Goal: Information Seeking & Learning: Learn about a topic

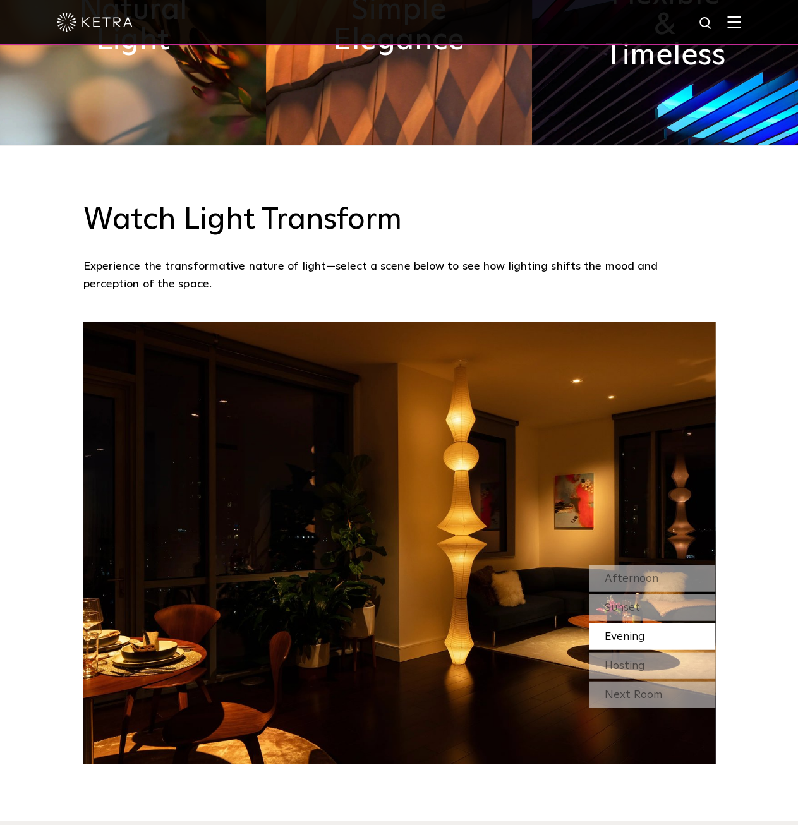
scroll to position [1137, 0]
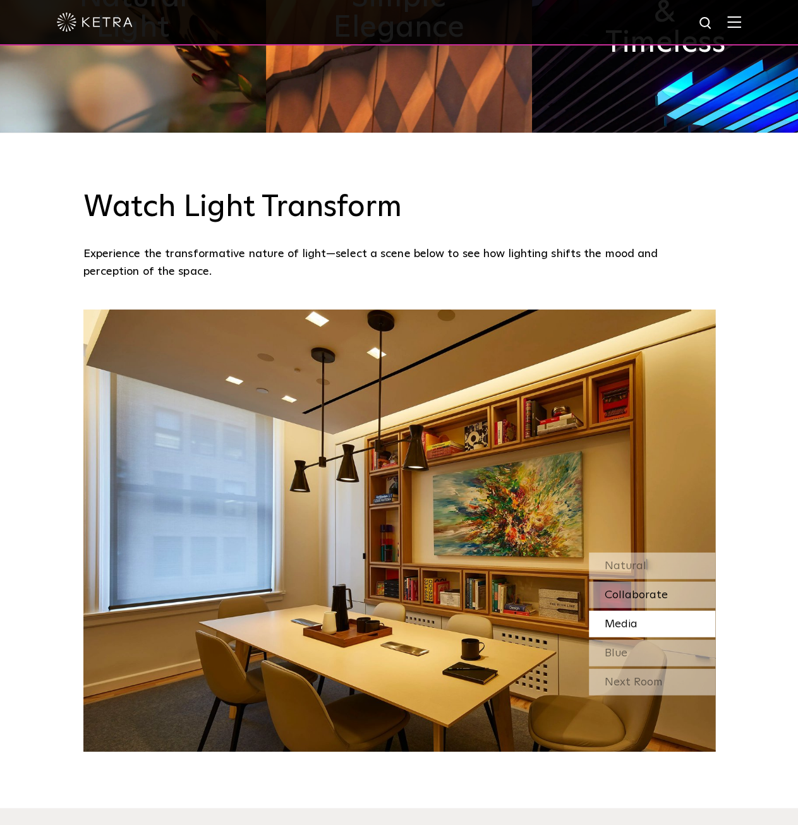
click at [672, 598] on div "Collaborate" at bounding box center [652, 594] width 126 height 27
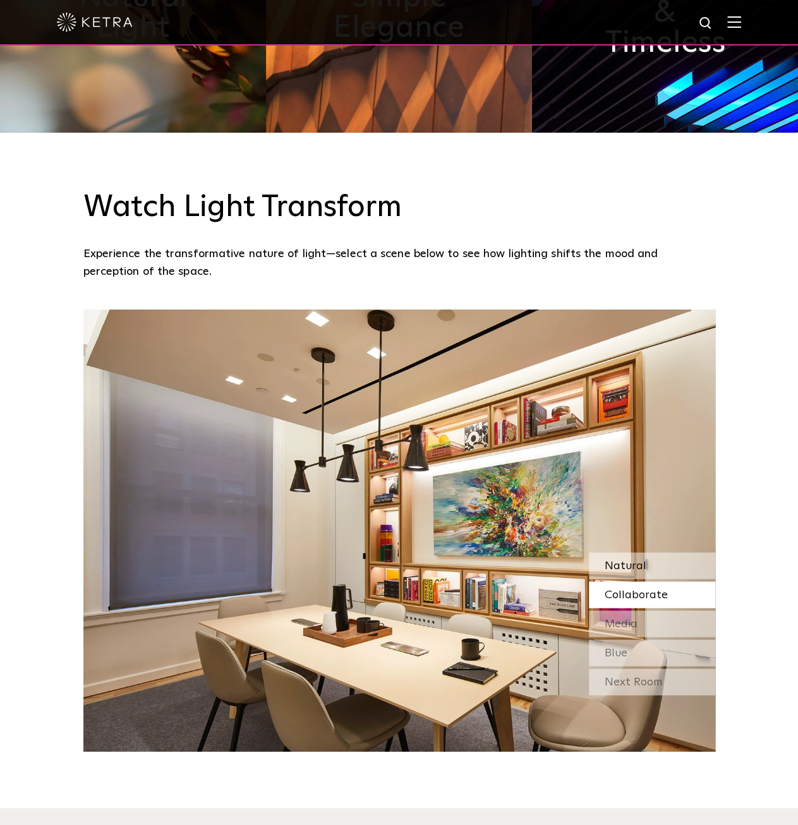
click at [632, 569] on span "Natural" at bounding box center [626, 565] width 42 height 11
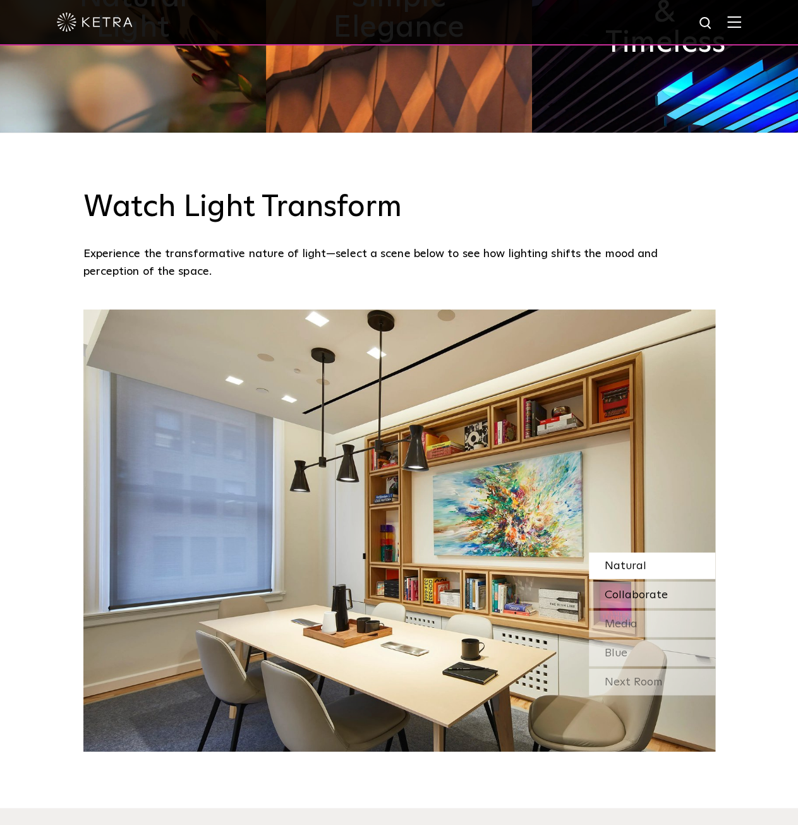
click at [633, 593] on span "Collaborate" at bounding box center [636, 594] width 63 height 11
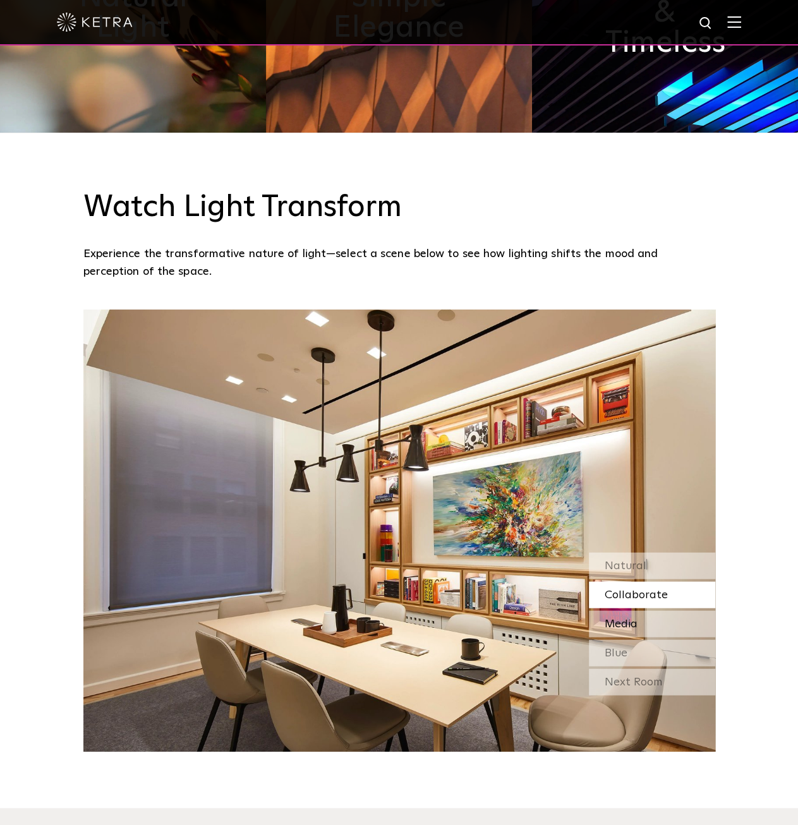
click at [638, 628] on div "Media" at bounding box center [652, 623] width 126 height 27
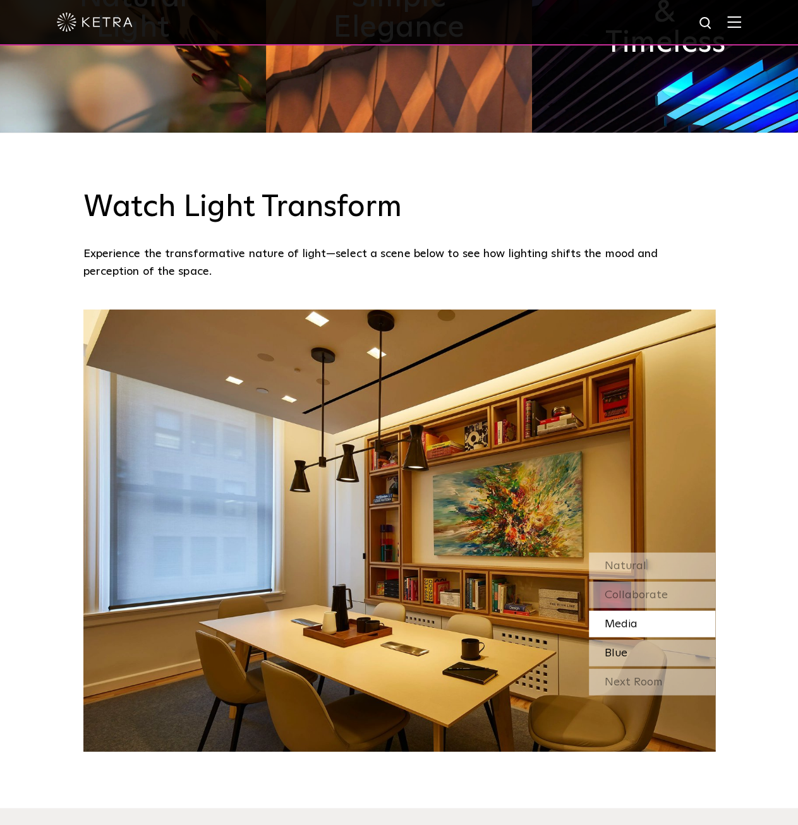
click at [636, 659] on div "Blue" at bounding box center [652, 652] width 126 height 27
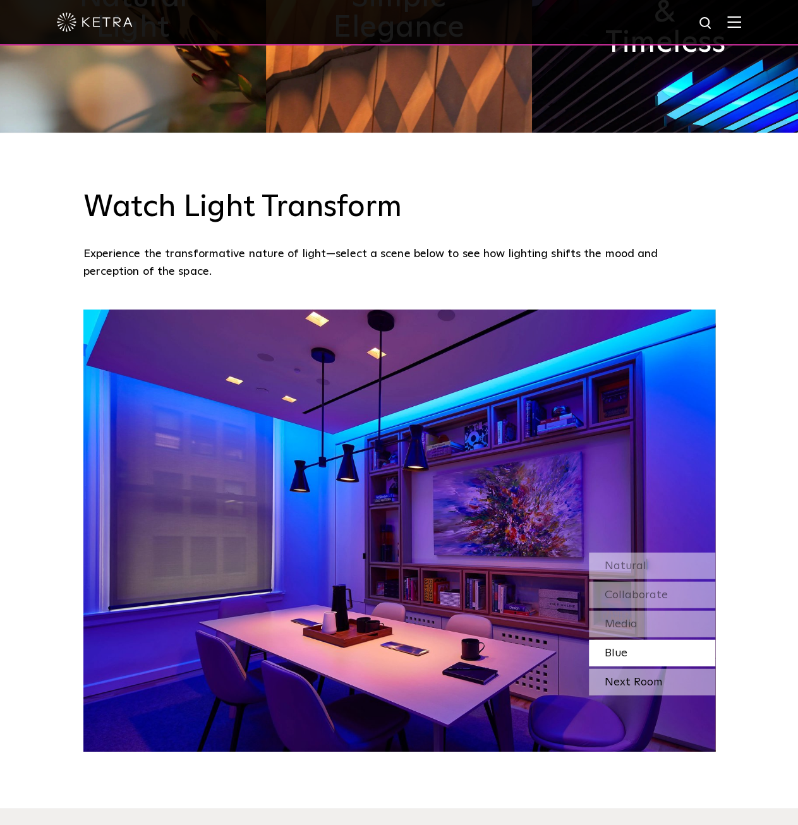
click at [629, 682] on div "Next Room" at bounding box center [652, 681] width 126 height 27
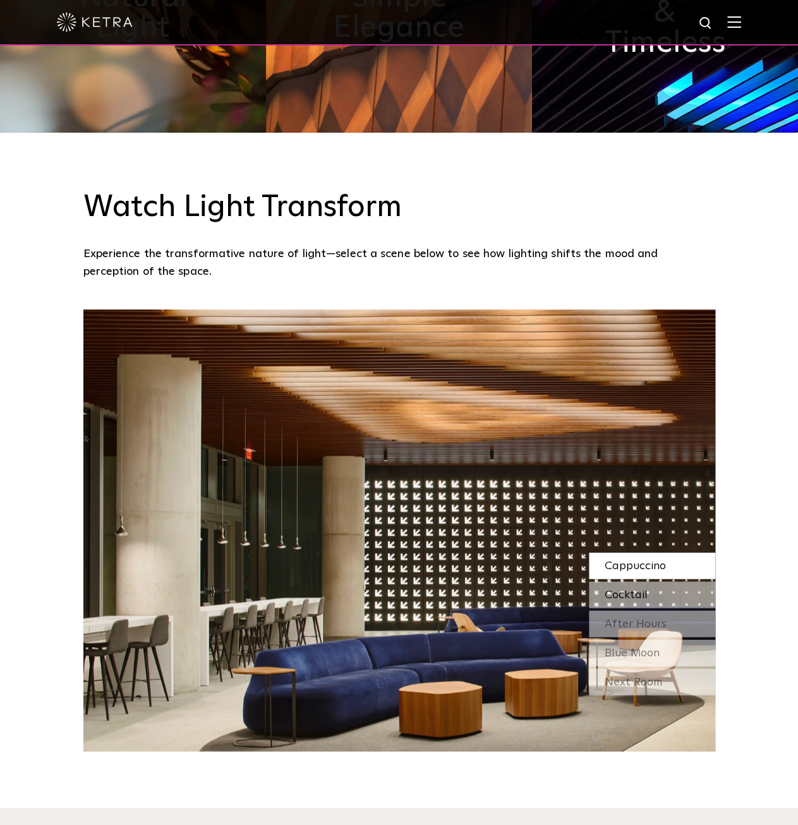
click at [617, 593] on span "Cocktail" at bounding box center [626, 594] width 43 height 11
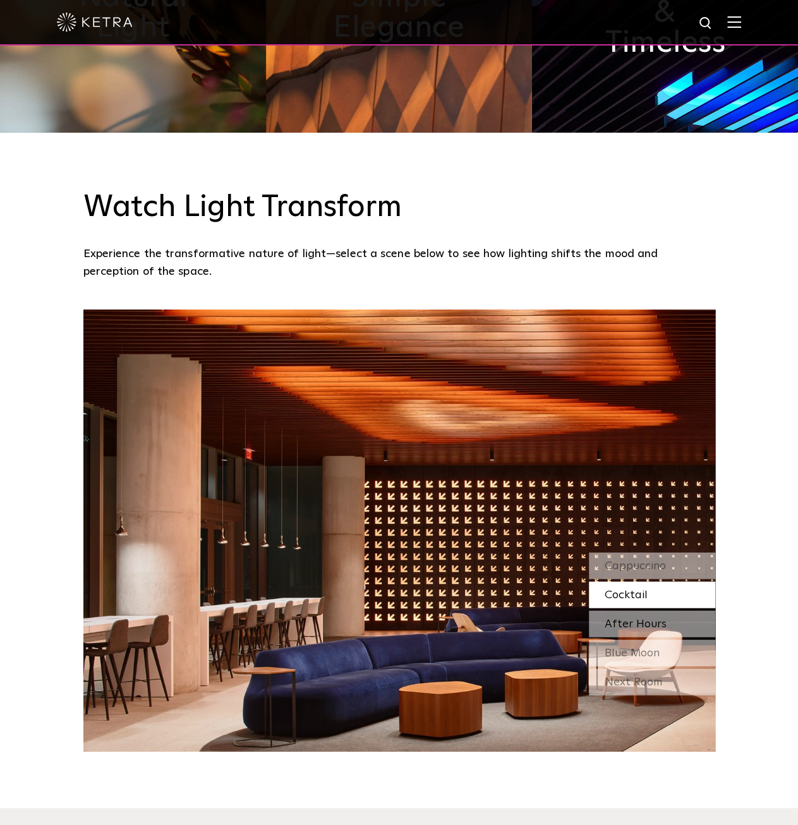
click at [626, 619] on span "After Hours" at bounding box center [636, 623] width 62 height 11
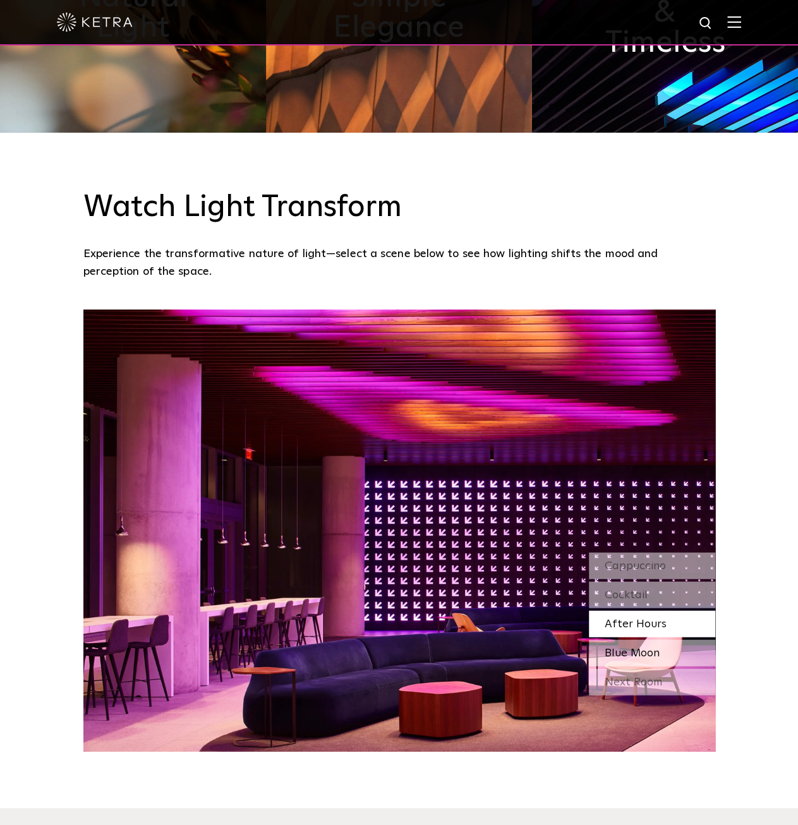
click at [620, 647] on span "Blue Moon" at bounding box center [632, 652] width 55 height 11
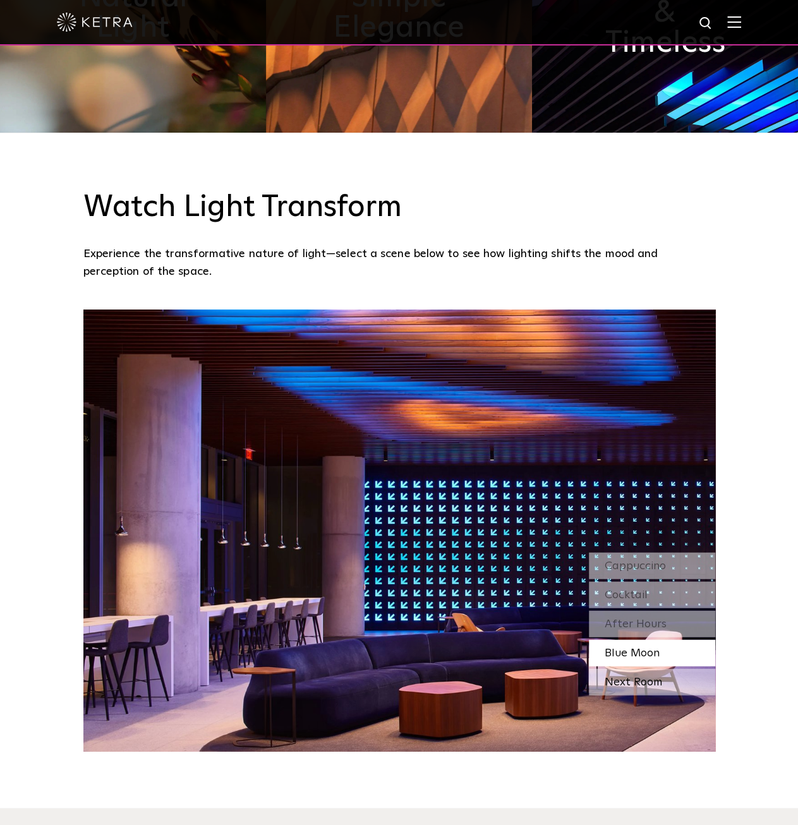
click at [657, 680] on div "Next Room" at bounding box center [652, 681] width 126 height 27
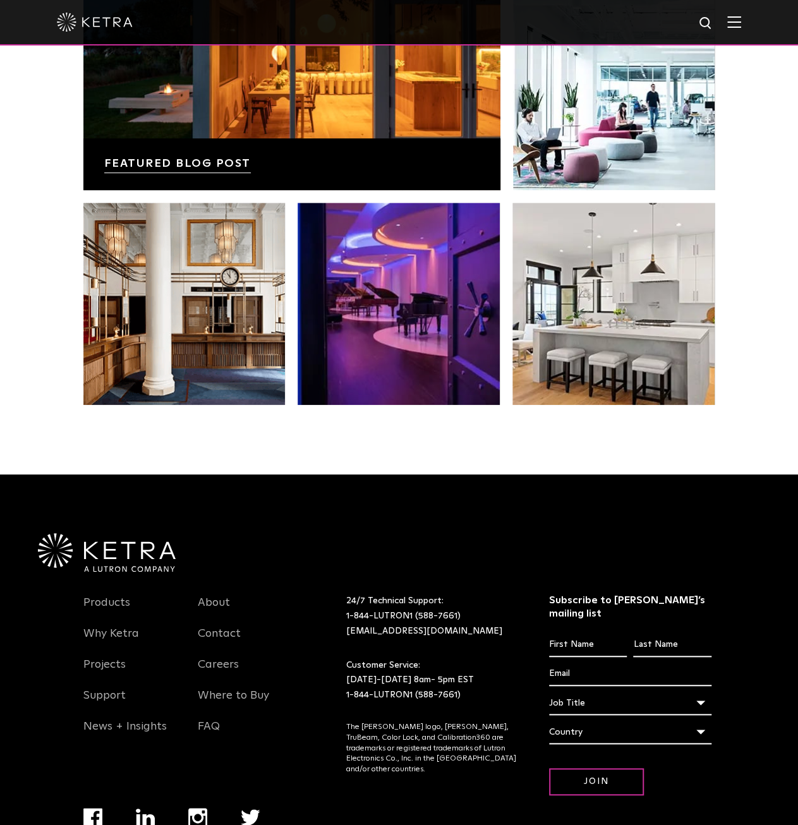
scroll to position [2656, 0]
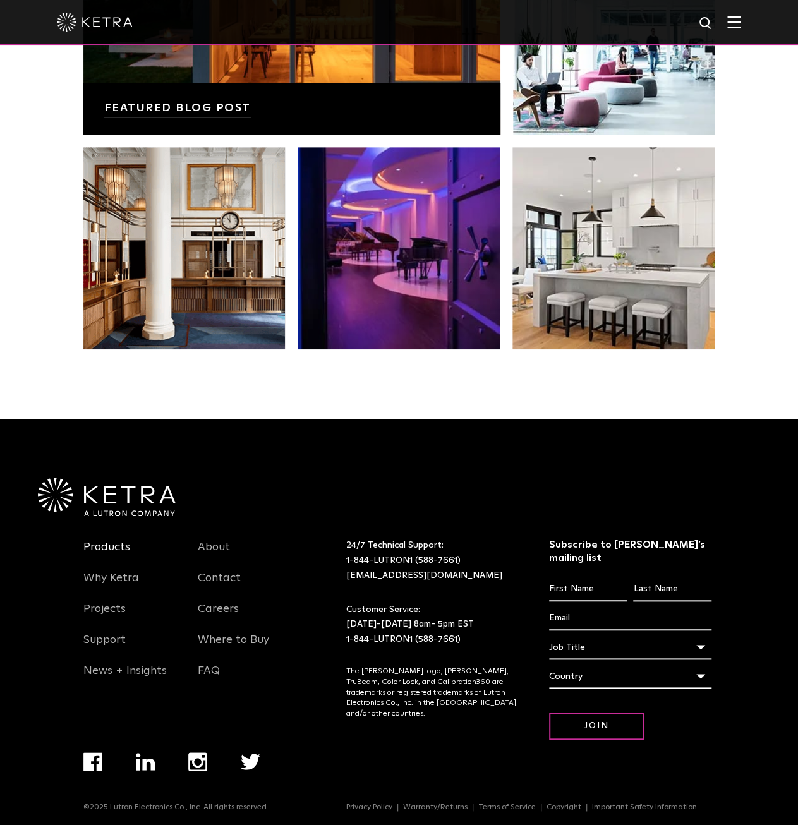
click at [104, 550] on link "Products" at bounding box center [106, 554] width 47 height 29
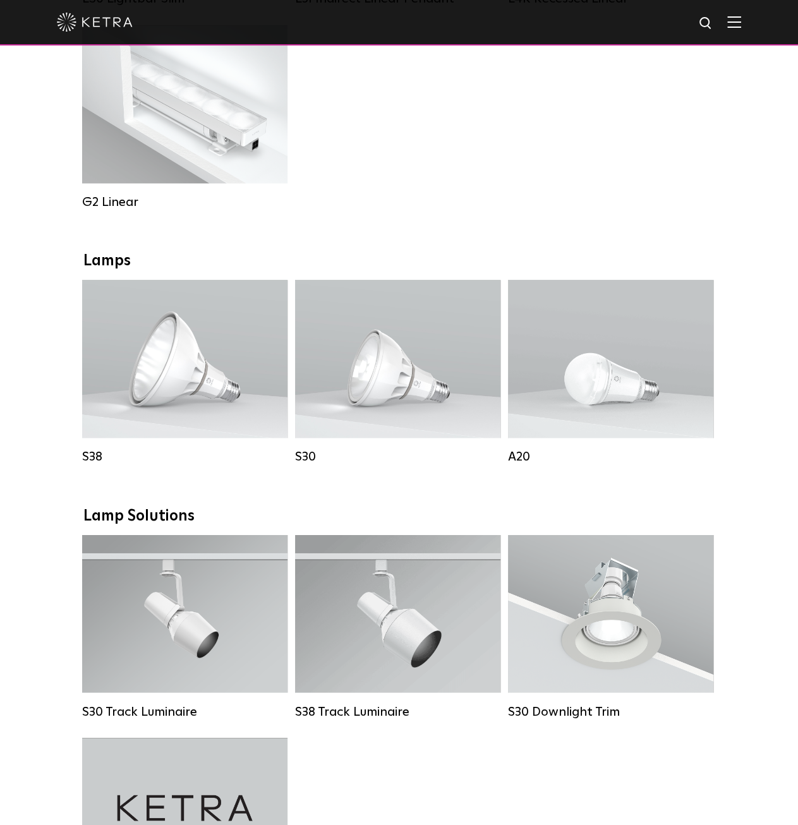
scroll to position [821, 0]
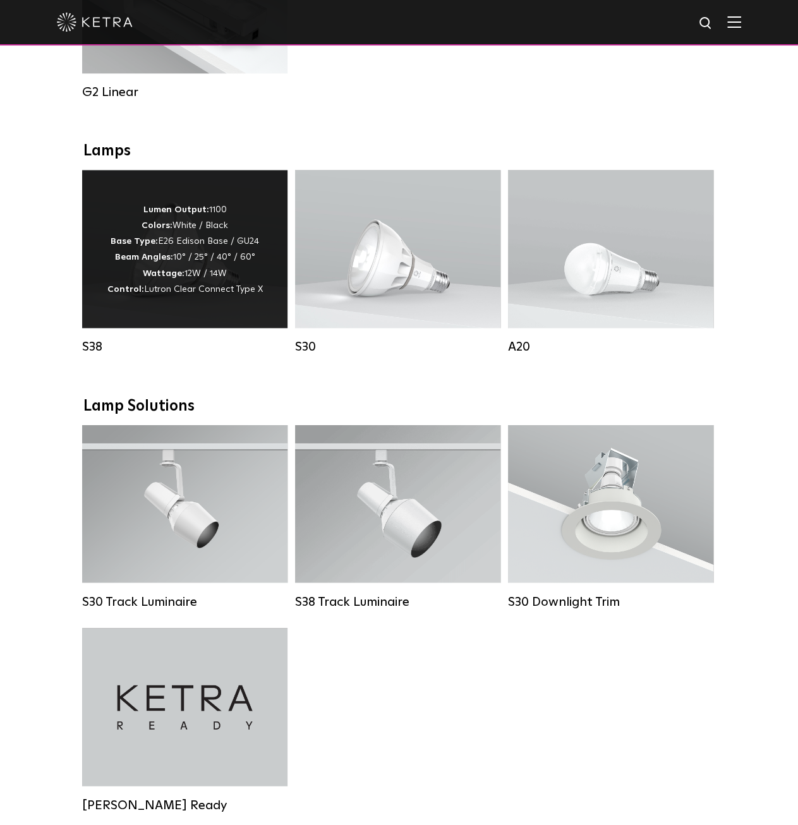
click at [221, 229] on p "Lumen Output: 1100 Colors: White / Black Base Type: E26 Edison Base / GU24 Beam…" at bounding box center [184, 249] width 155 height 95
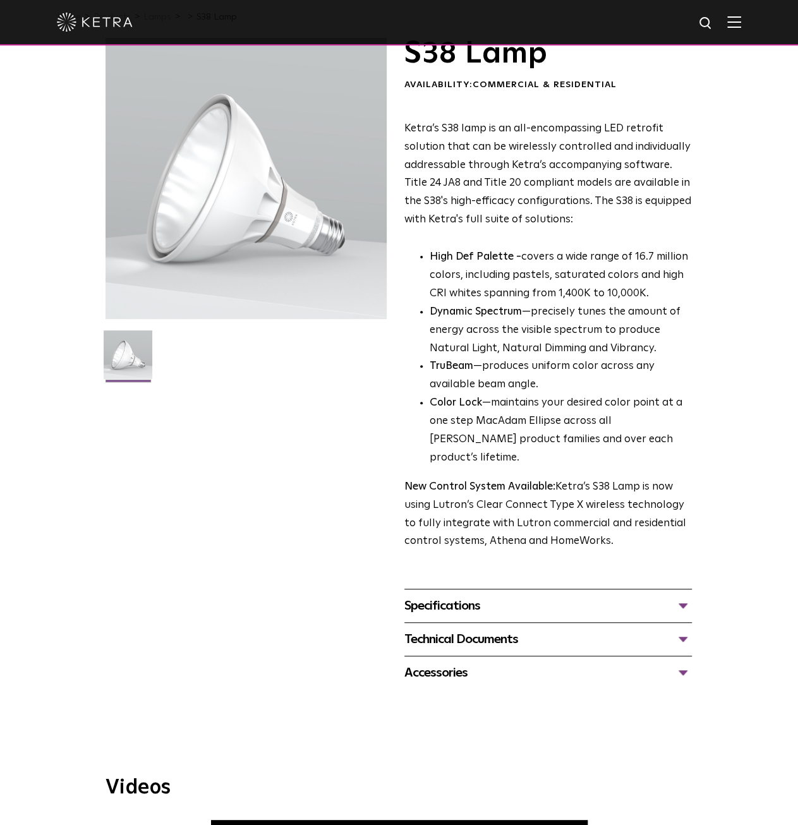
scroll to position [126, 0]
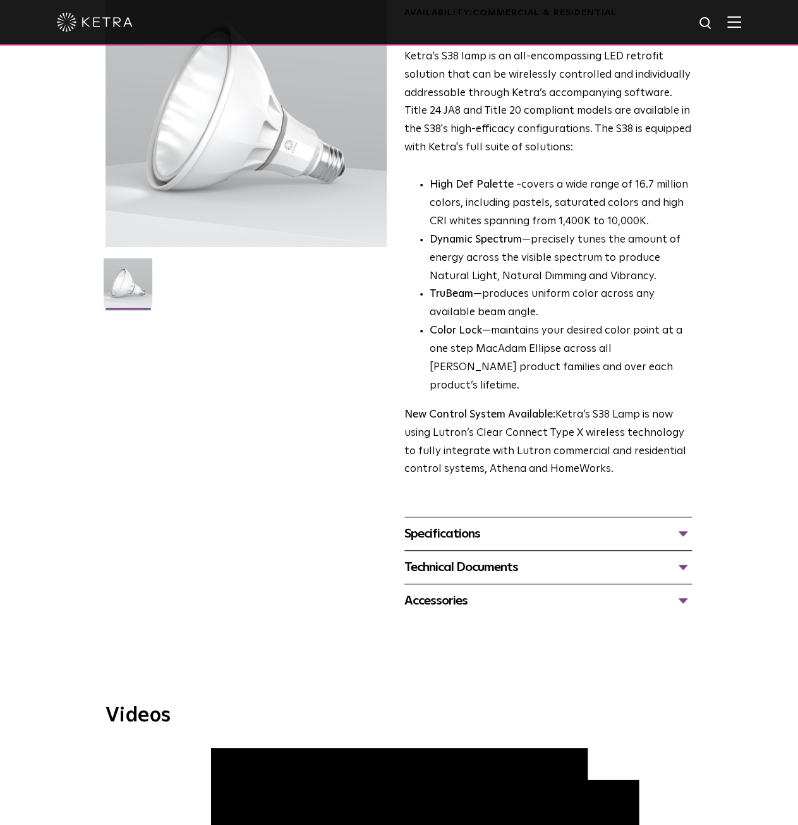
click at [474, 524] on div "Specifications" at bounding box center [547, 534] width 287 height 20
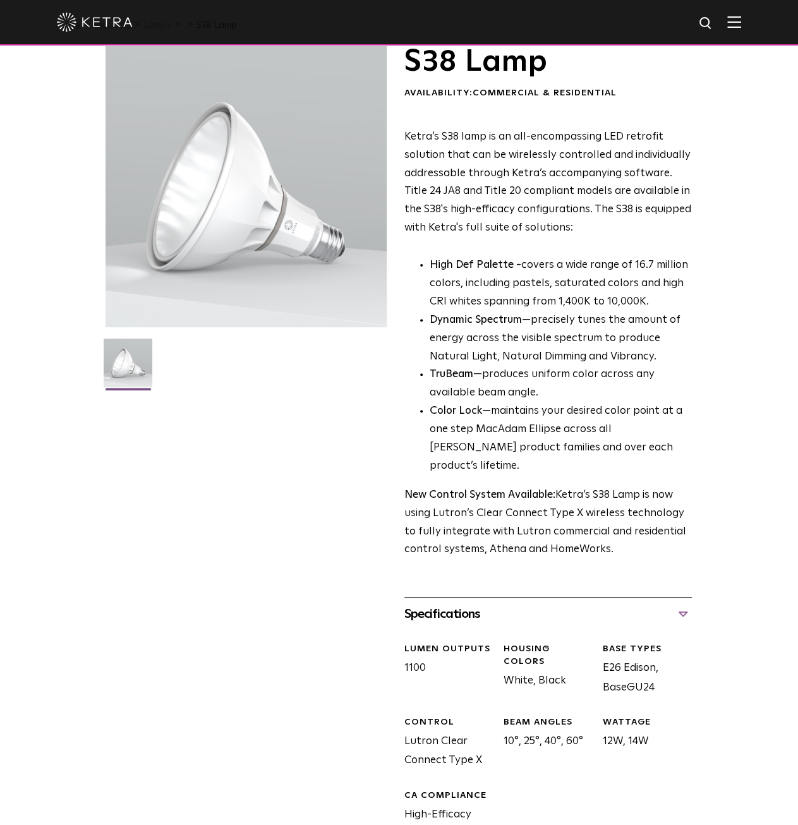
scroll to position [0, 0]
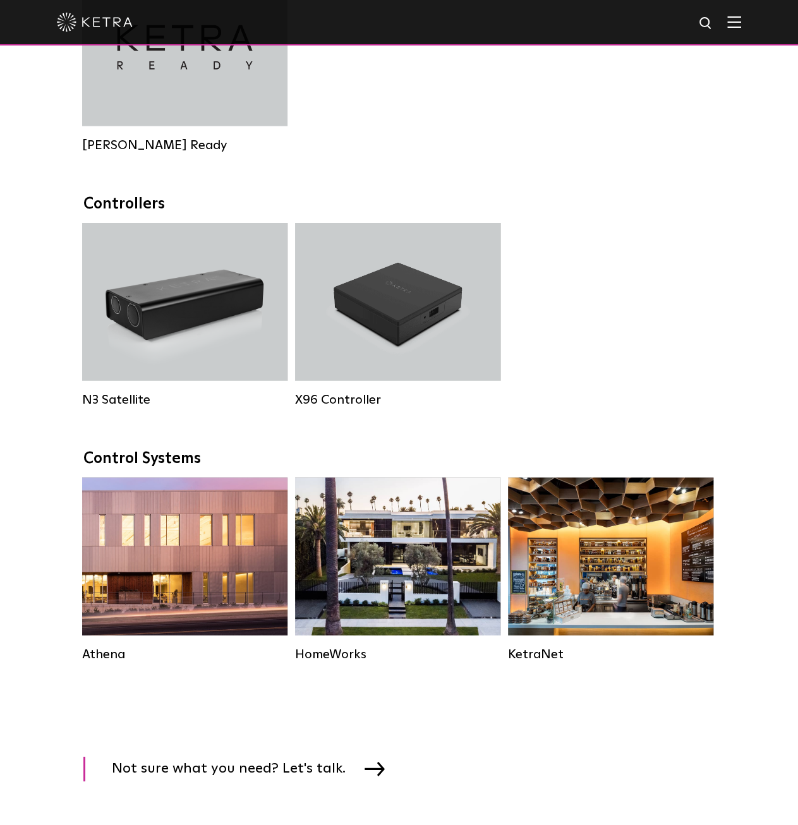
scroll to position [1516, 0]
